Goal: Information Seeking & Learning: Check status

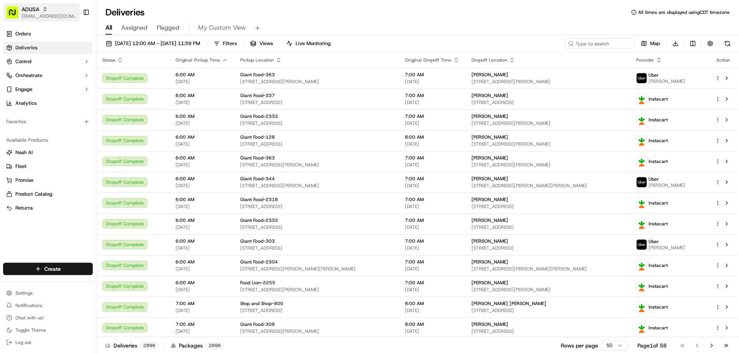
click at [42, 17] on span "[EMAIL_ADDRESS][DOMAIN_NAME]" at bounding box center [49, 16] width 55 height 6
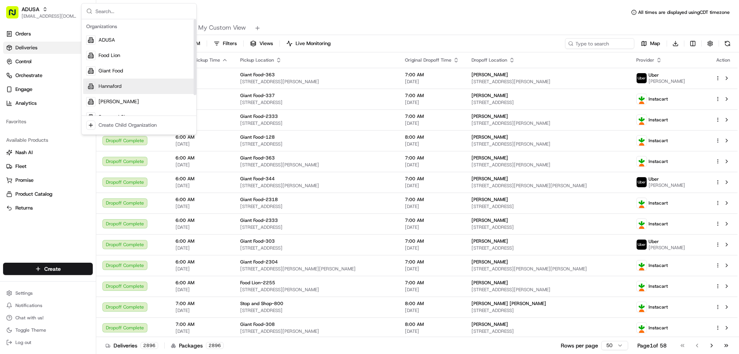
click at [105, 83] on span "Hannaford" at bounding box center [109, 86] width 23 height 7
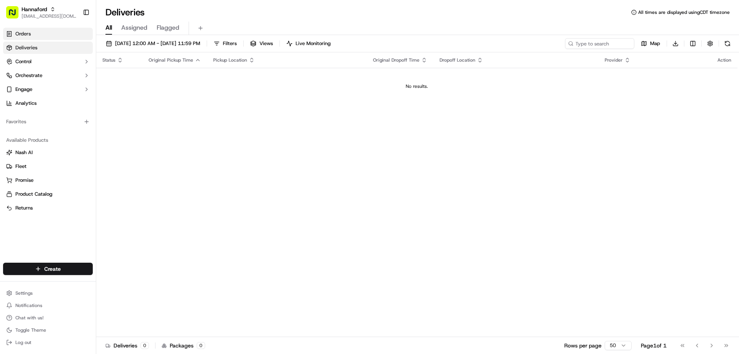
click at [36, 35] on link "Orders" at bounding box center [48, 34] width 90 height 12
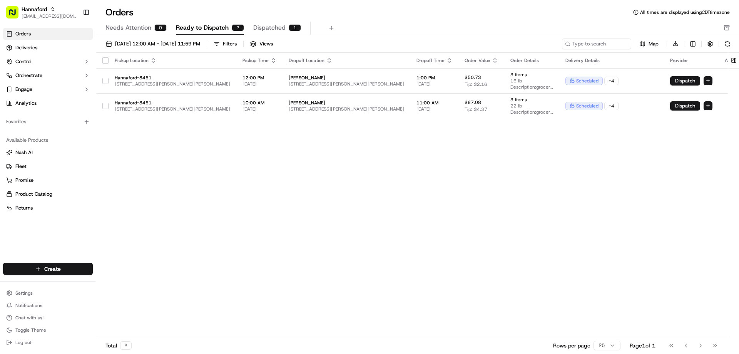
click at [280, 176] on div "Pickup Location Pickup Time Dropoff Location Dropoff Time Order Value Order Det…" at bounding box center [421, 195] width 651 height 284
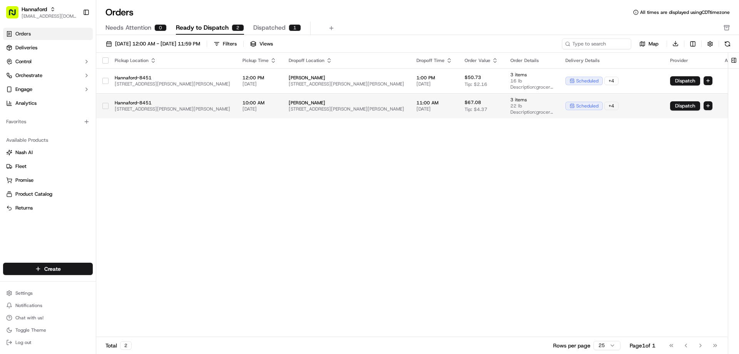
click at [604, 102] on div "+ 4" at bounding box center [611, 106] width 14 height 8
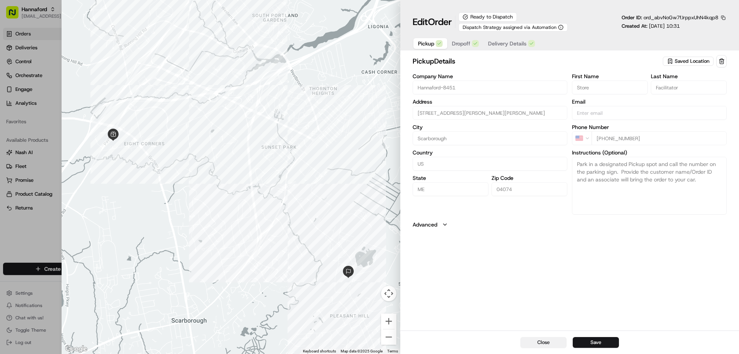
click at [542, 342] on button "Close" at bounding box center [543, 342] width 46 height 11
type input "+1"
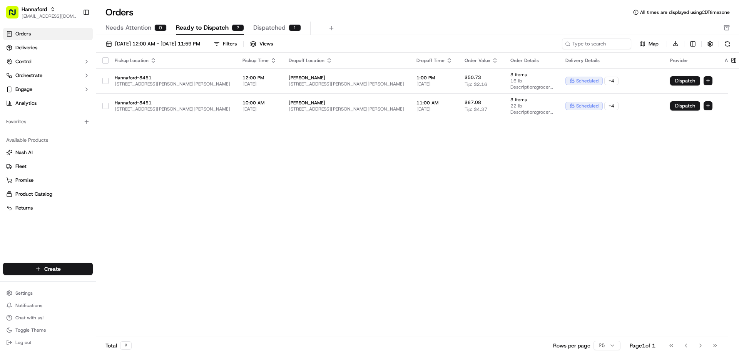
click at [432, 180] on div "Pickup Location Pickup Time Dropoff Location Dropoff Time Order Value Order Det…" at bounding box center [421, 195] width 651 height 284
